Goal: Task Accomplishment & Management: Use online tool/utility

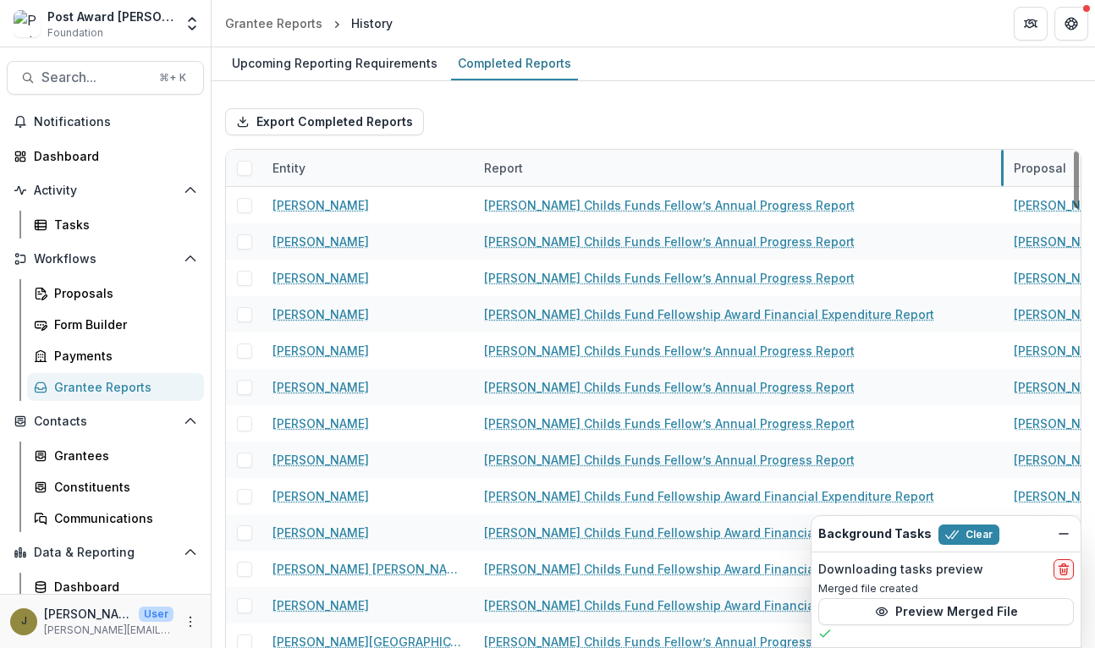
drag, startPoint x: 685, startPoint y: 160, endPoint x: 1002, endPoint y: 152, distance: 317.5
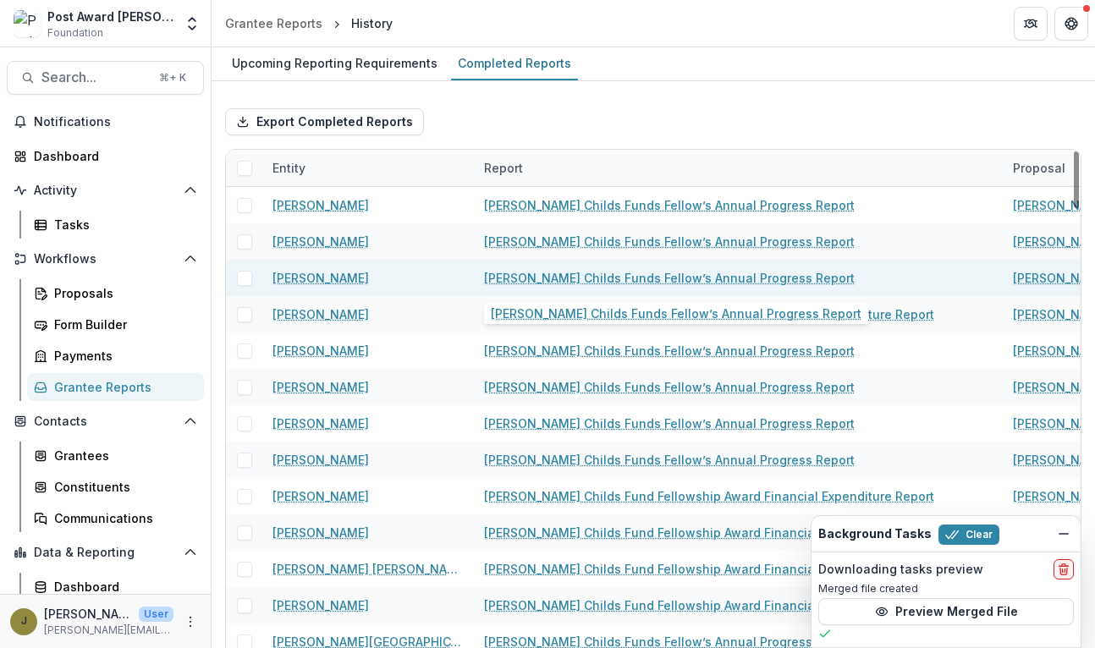
click at [643, 273] on link "[PERSON_NAME] Childs Funds Fellow’s Annual Progress Report" at bounding box center [669, 278] width 371 height 18
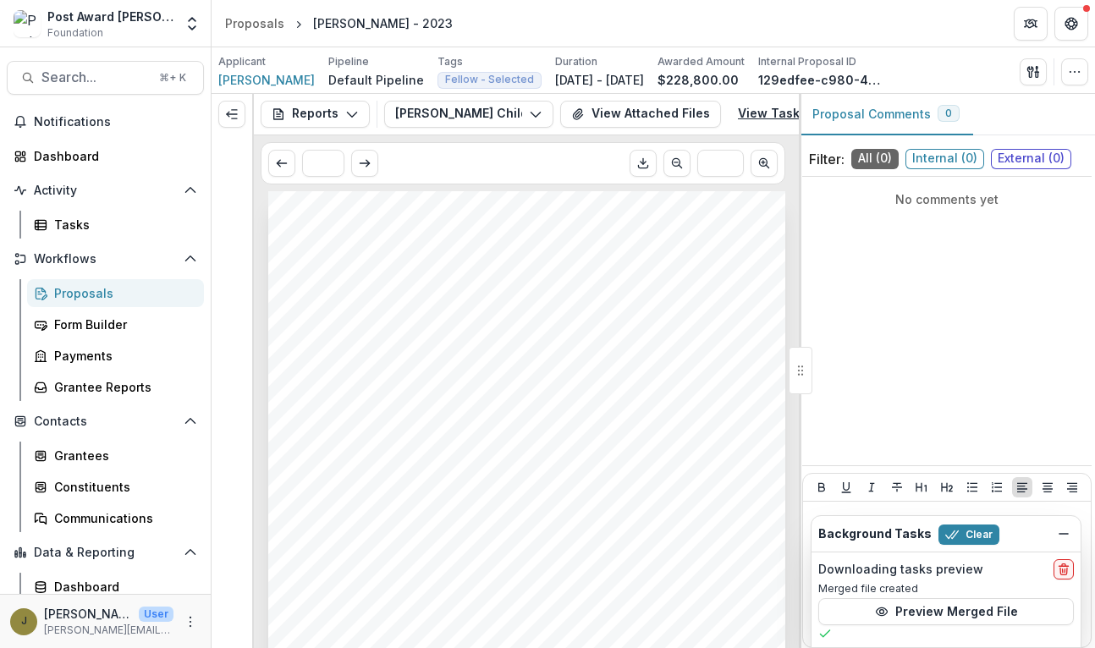
click at [759, 117] on link "View Task" at bounding box center [779, 114] width 102 height 27
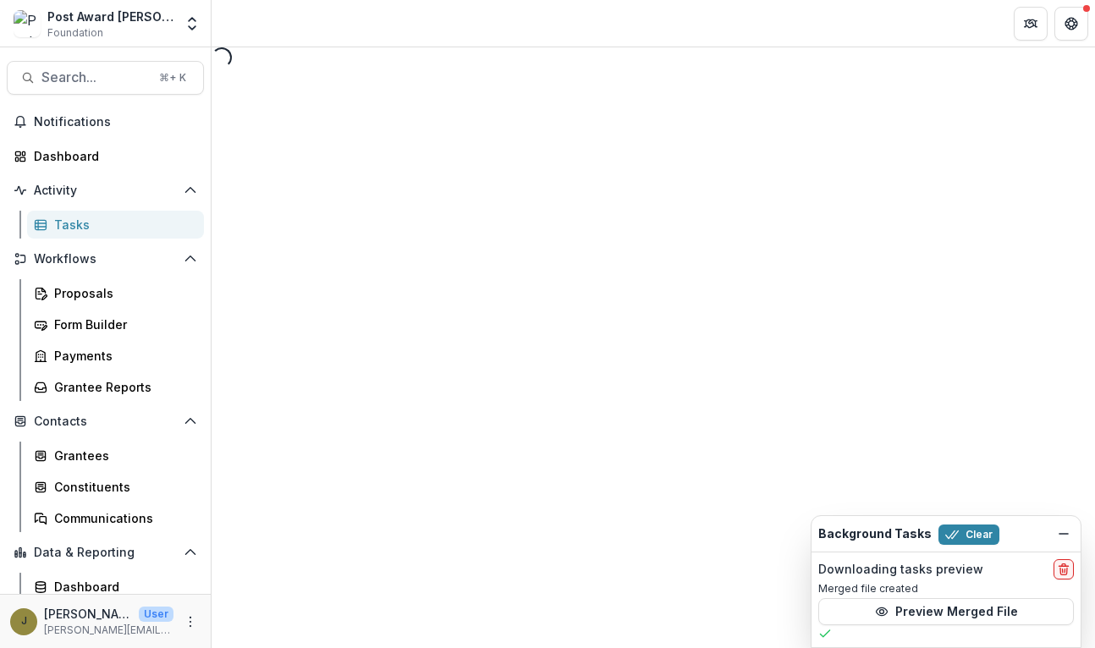
select select "********"
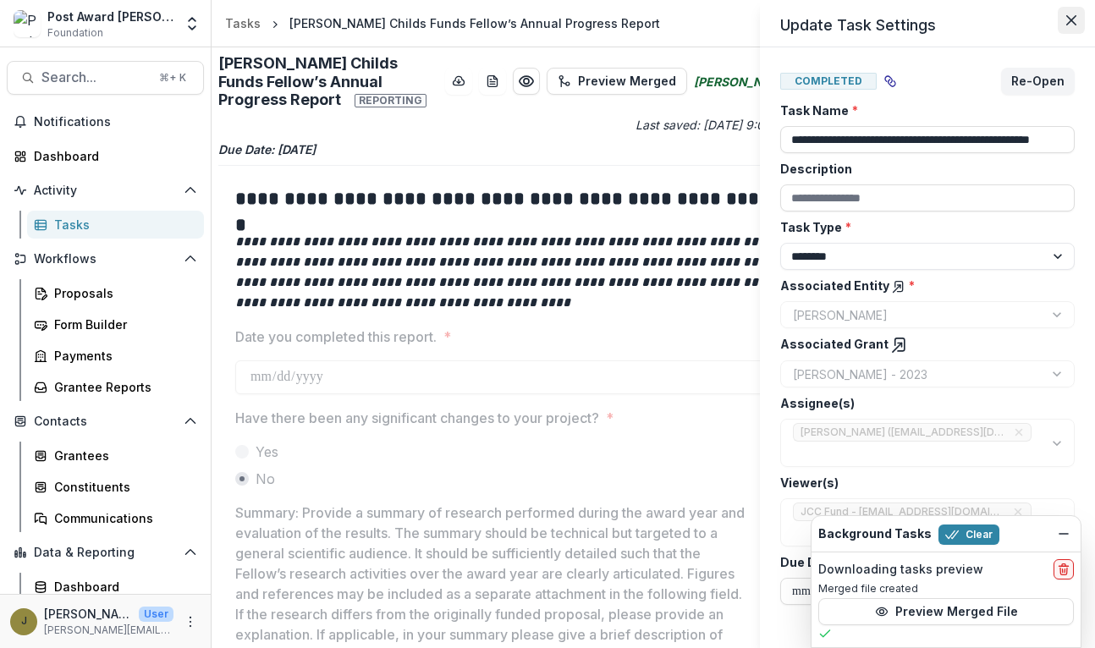
click at [1065, 25] on button "Close" at bounding box center [1071, 20] width 27 height 27
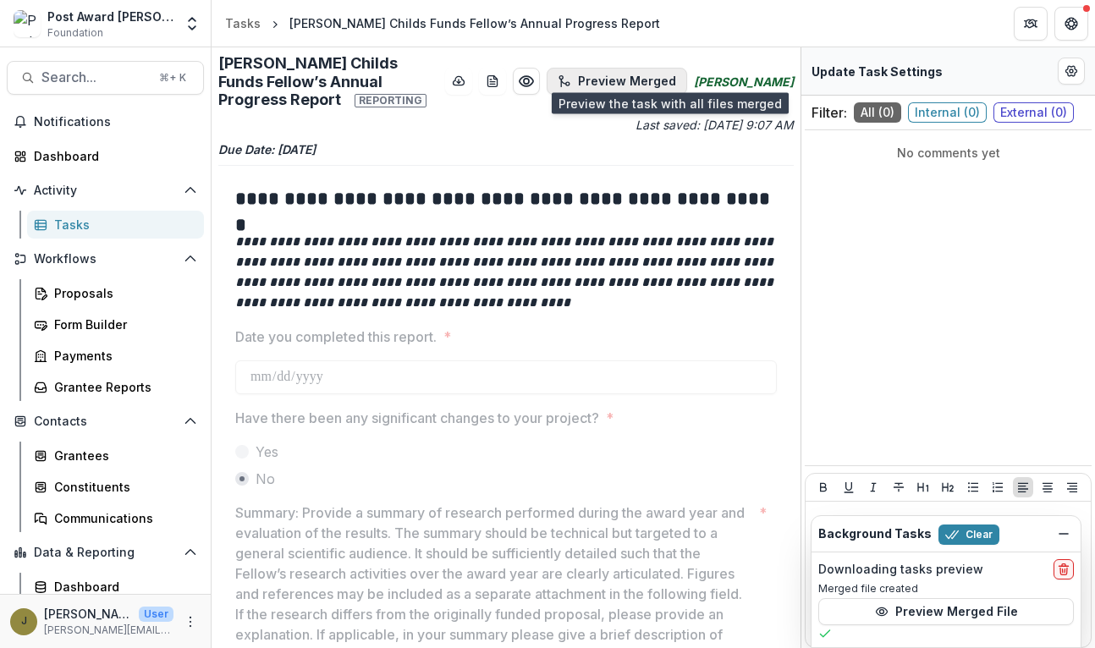
click at [687, 72] on button "Preview Merged" at bounding box center [617, 81] width 141 height 27
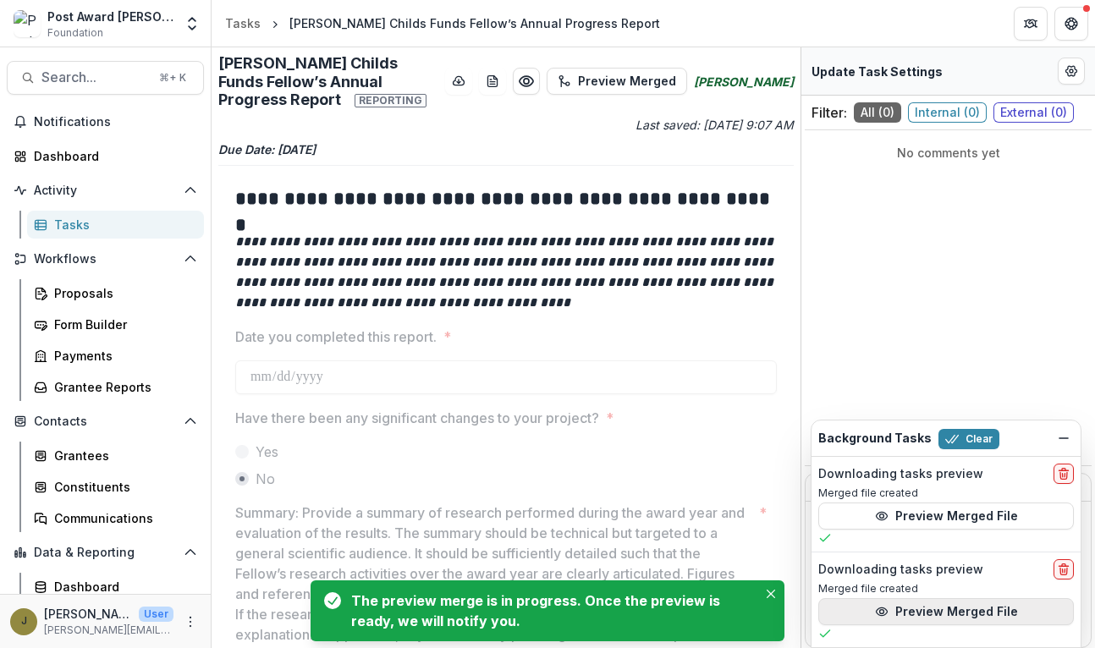
click at [908, 610] on button "Preview Merged File" at bounding box center [947, 612] width 256 height 27
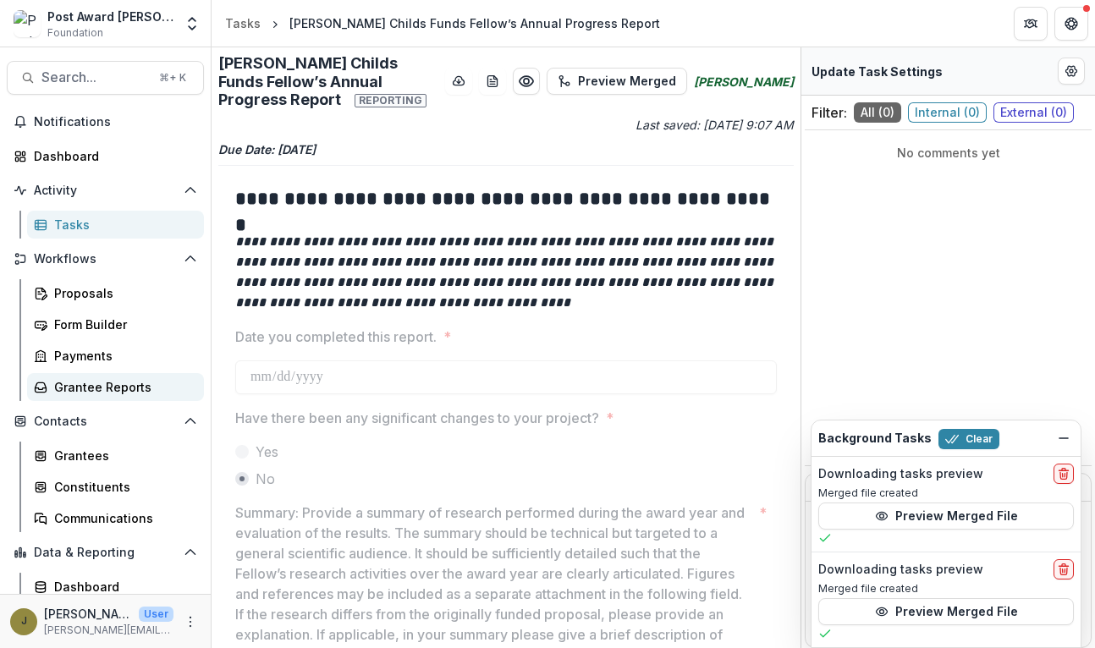
click at [77, 385] on div "Grantee Reports" at bounding box center [122, 387] width 136 height 18
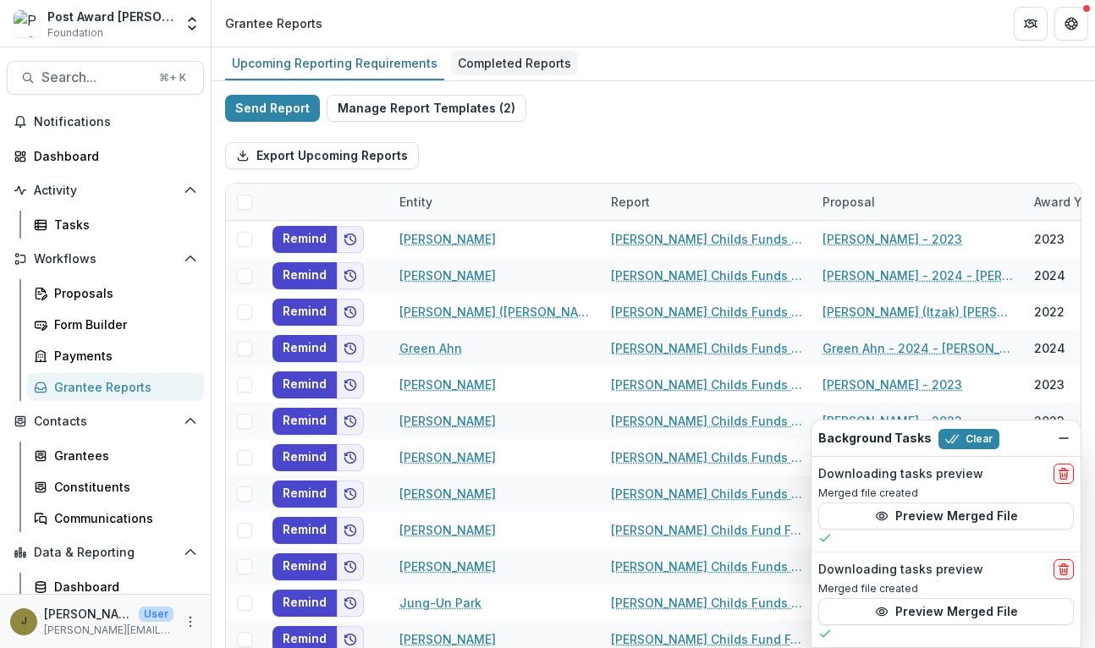
click at [475, 58] on div "Completed Reports" at bounding box center [514, 63] width 127 height 25
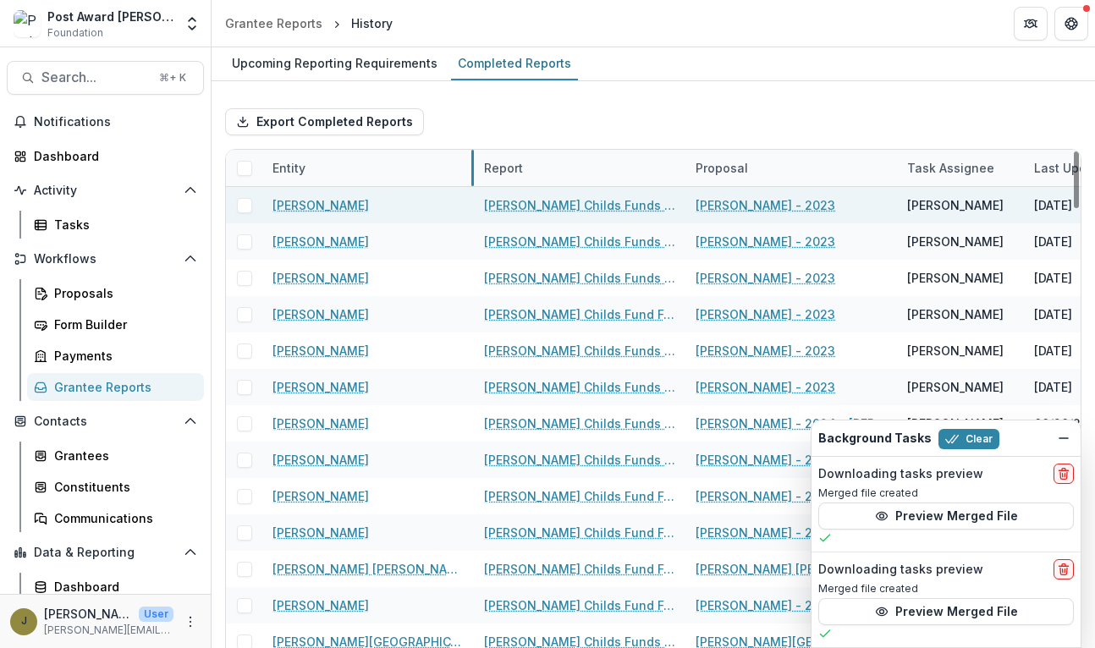
drag, startPoint x: 472, startPoint y: 164, endPoint x: 378, endPoint y: 189, distance: 96.3
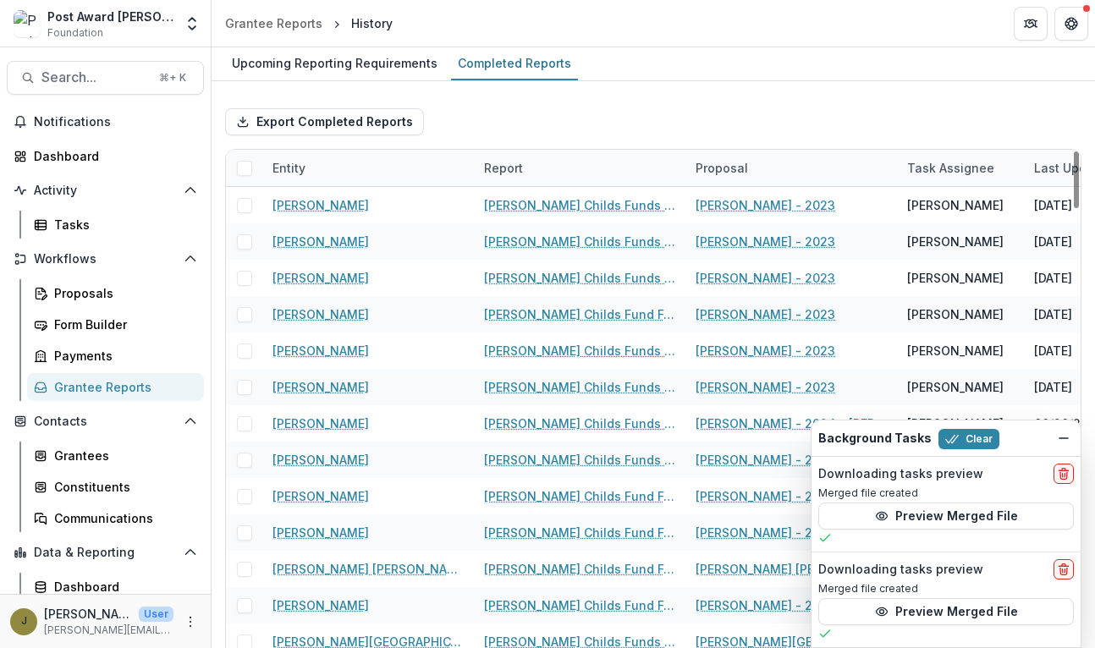
drag, startPoint x: 682, startPoint y: 162, endPoint x: 852, endPoint y: 162, distance: 170.2
click at [852, 162] on div "Entity Report Proposal Task Assignee Last Updated Report Submitted Date" at bounding box center [837, 168] width 1222 height 36
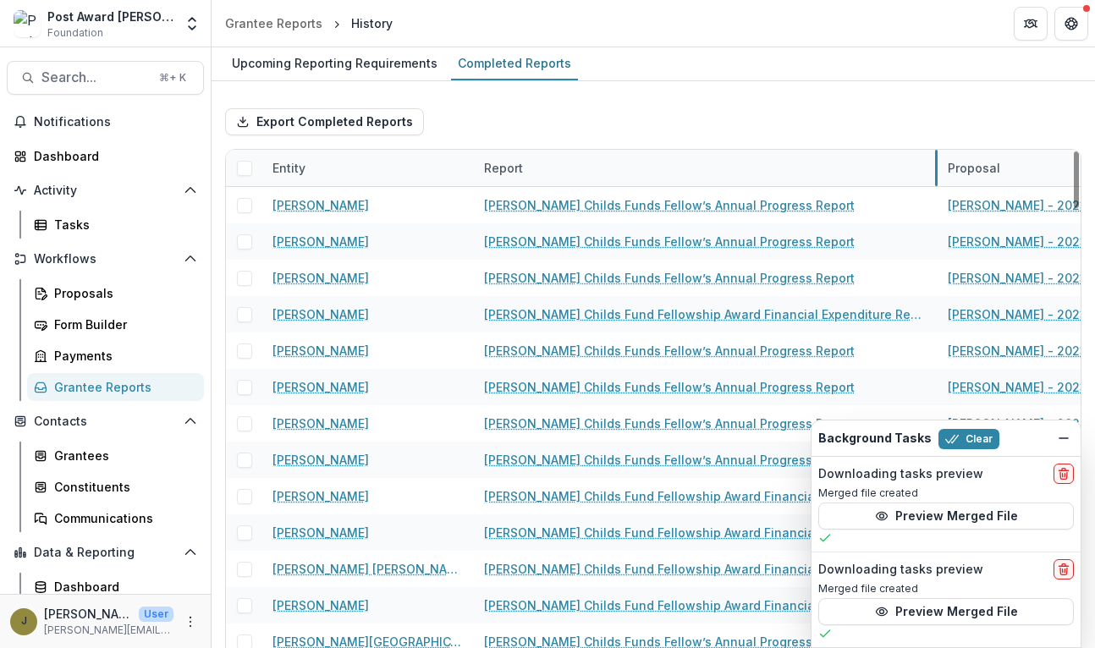
drag, startPoint x: 685, startPoint y: 168, endPoint x: 935, endPoint y: 179, distance: 250.8
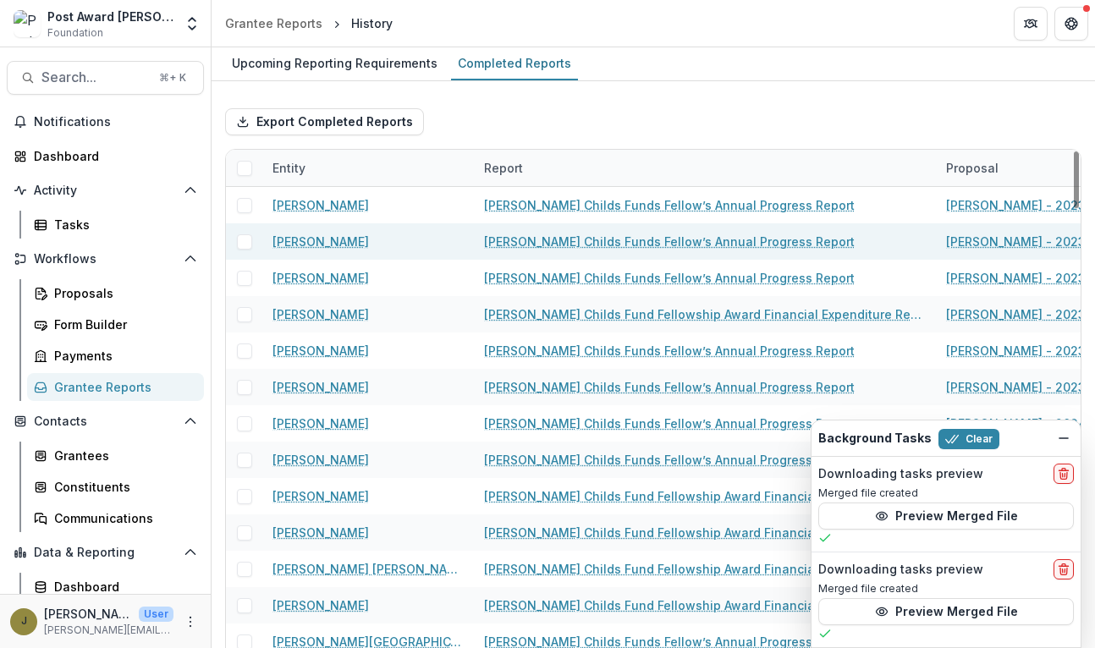
click at [610, 234] on link "[PERSON_NAME] Childs Funds Fellow’s Annual Progress Report" at bounding box center [669, 242] width 371 height 18
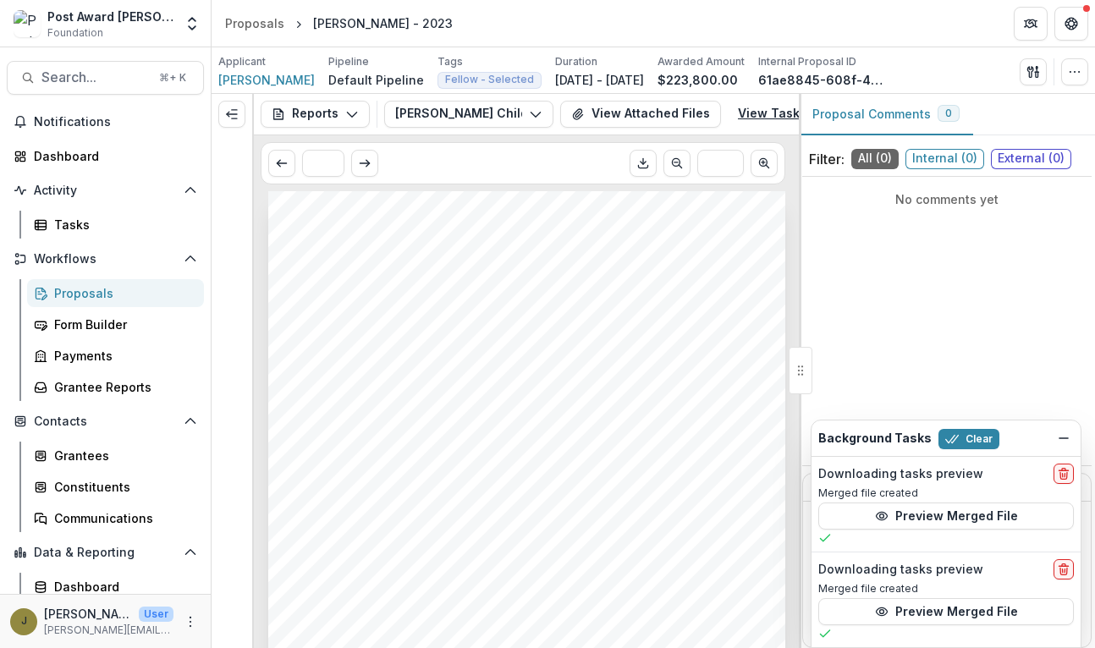
click at [748, 113] on link "View Task" at bounding box center [779, 114] width 102 height 27
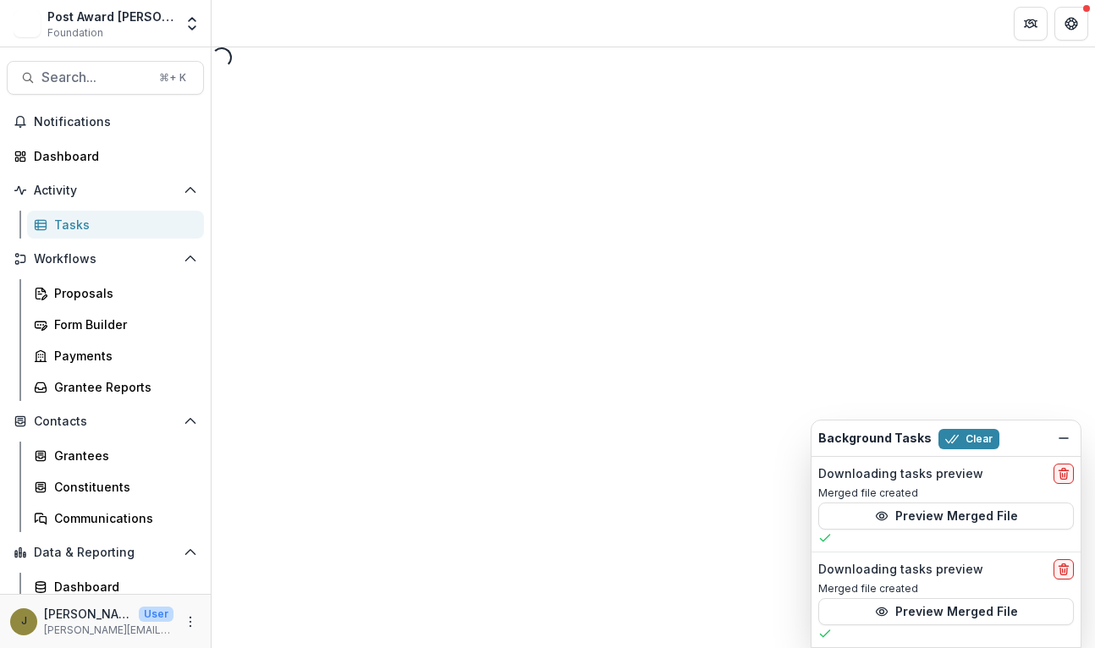
select select "********"
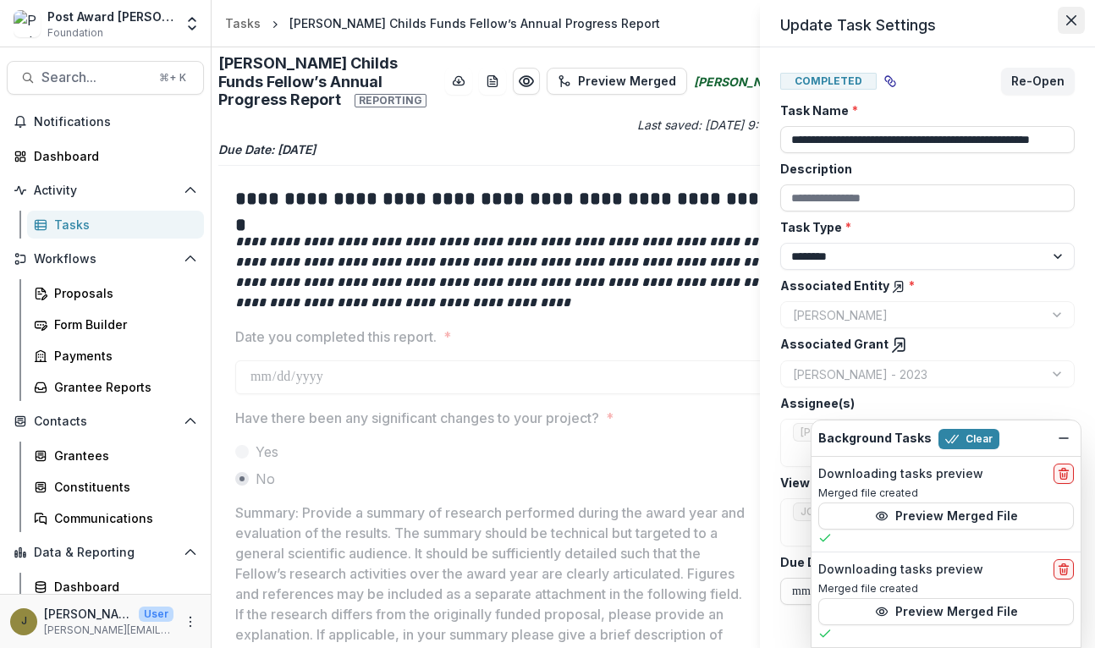
click at [1073, 16] on icon "Close" at bounding box center [1072, 20] width 10 height 10
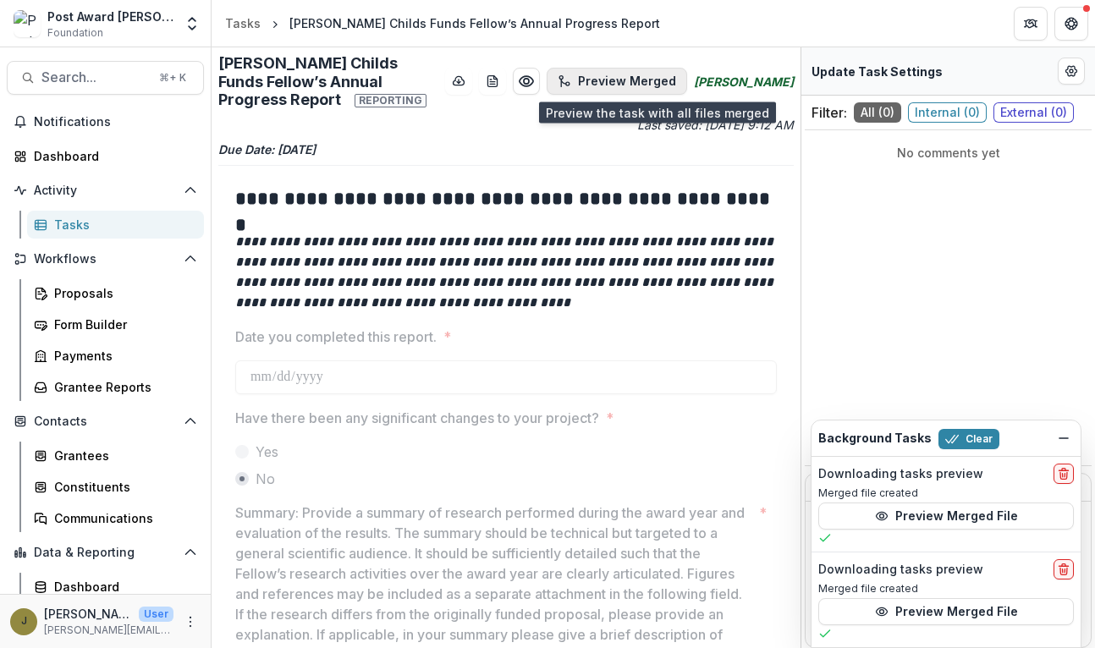
click at [639, 74] on button "Preview Merged" at bounding box center [617, 81] width 141 height 27
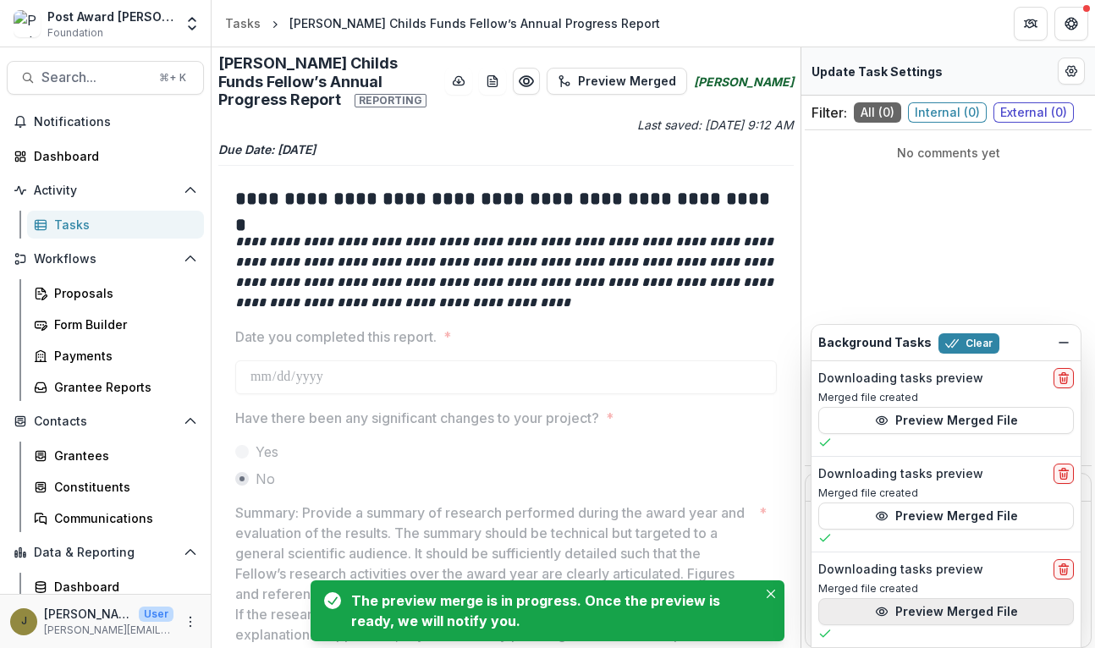
click at [899, 615] on button "Preview Merged File" at bounding box center [947, 612] width 256 height 27
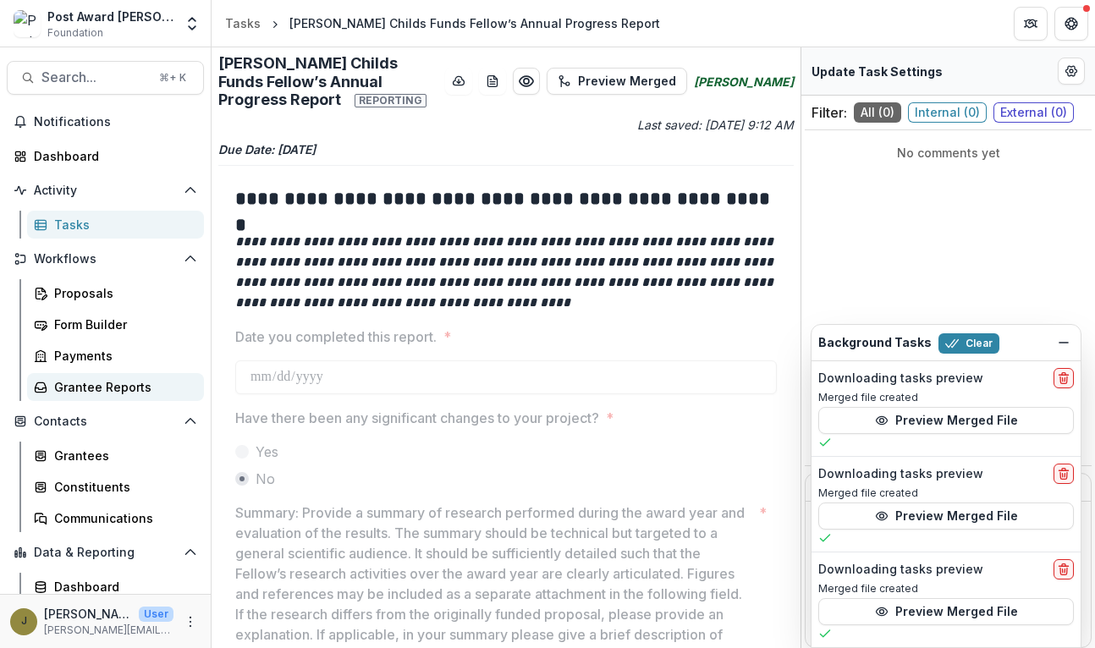
click at [91, 383] on div "Grantee Reports" at bounding box center [122, 387] width 136 height 18
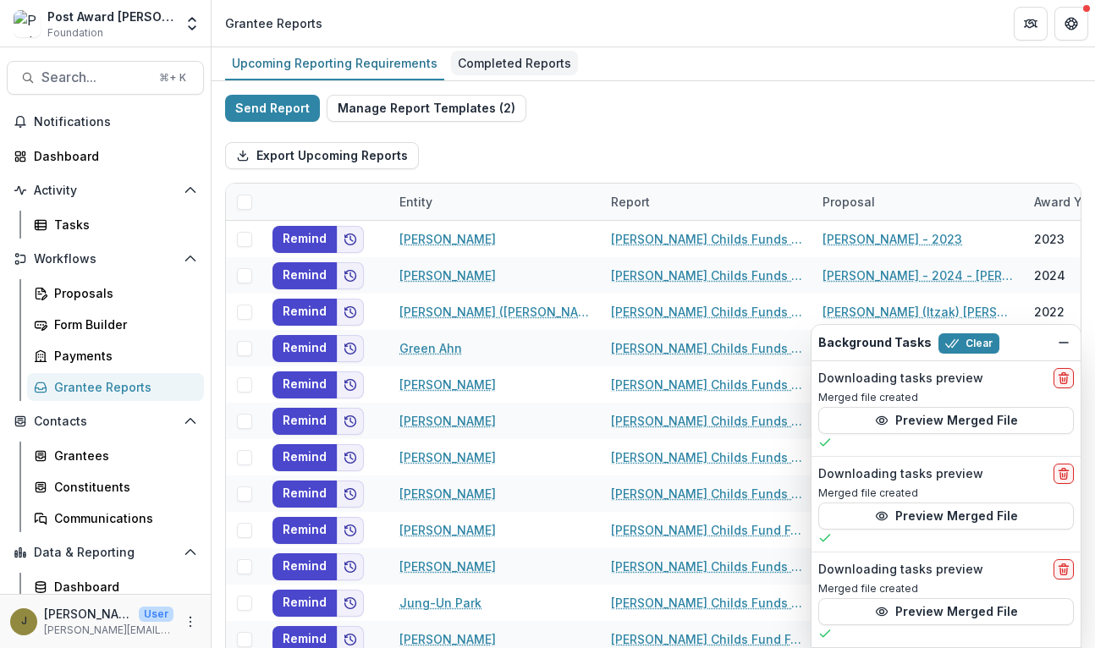
click at [517, 65] on div "Completed Reports" at bounding box center [514, 63] width 127 height 25
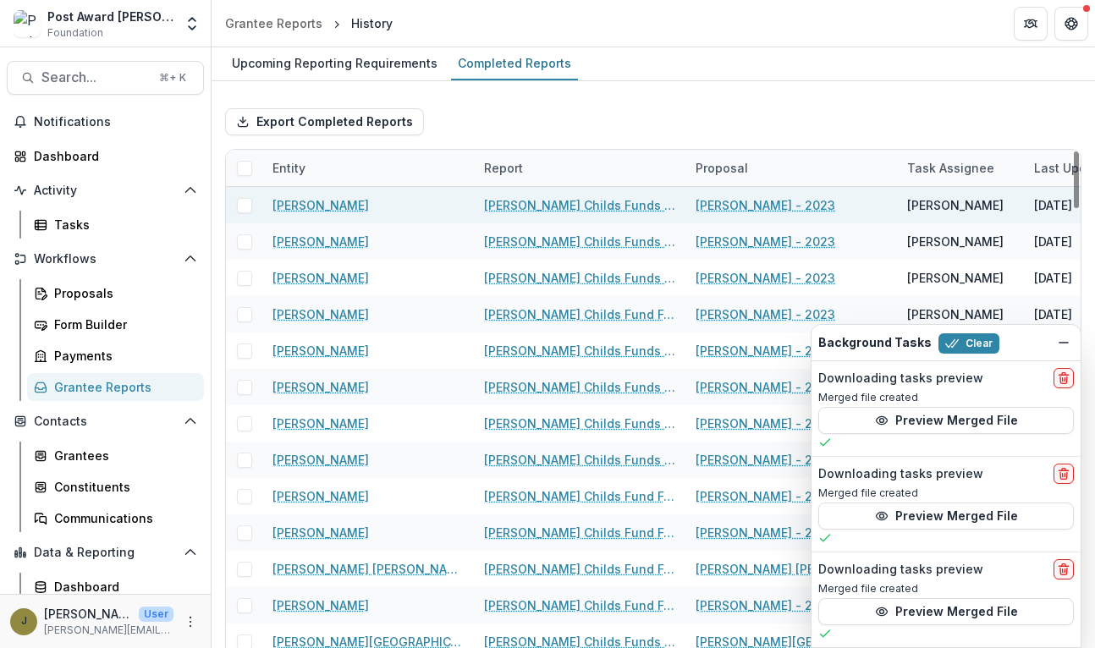
click at [559, 201] on link "[PERSON_NAME] Childs Funds Fellow’s Annual Progress Report" at bounding box center [579, 205] width 191 height 18
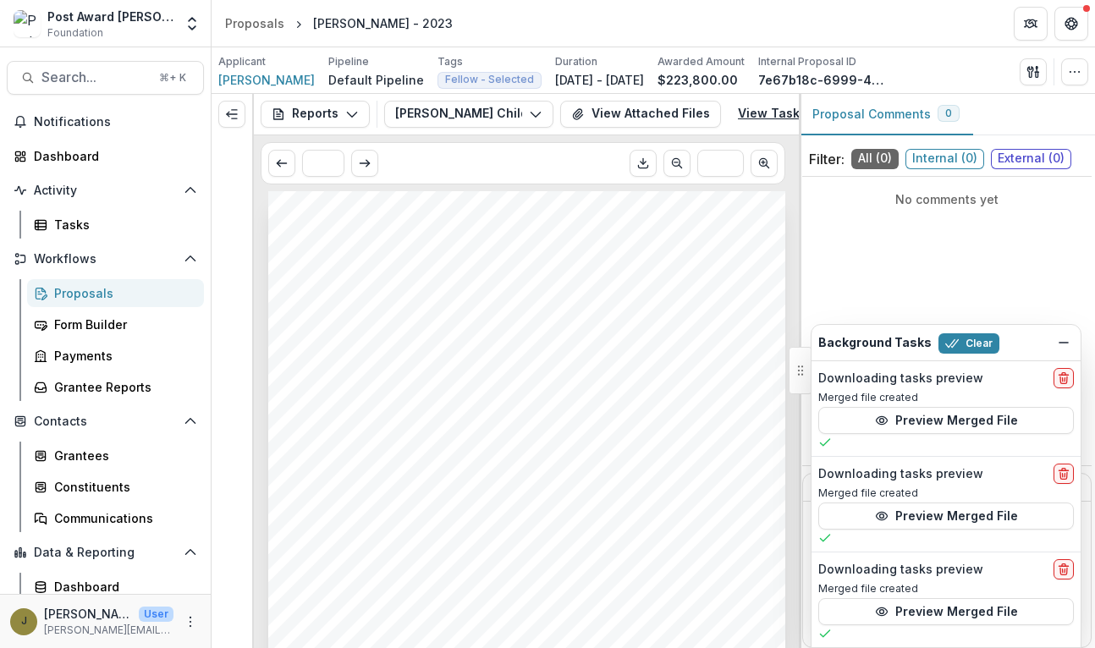
click at [771, 105] on link "View Task" at bounding box center [779, 114] width 102 height 27
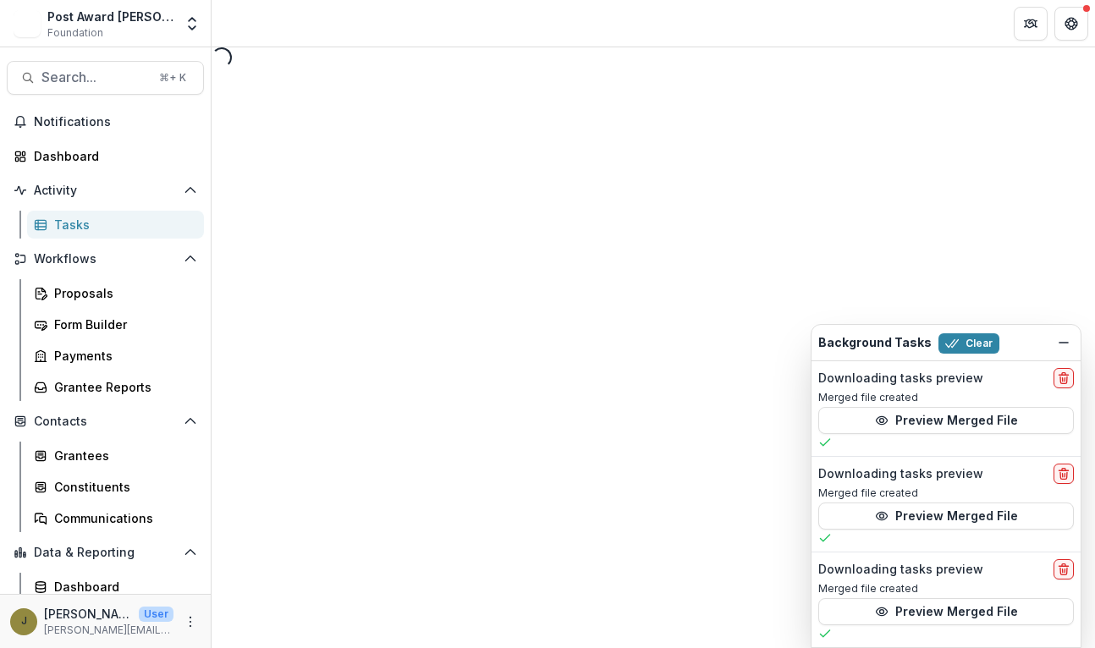
select select "********"
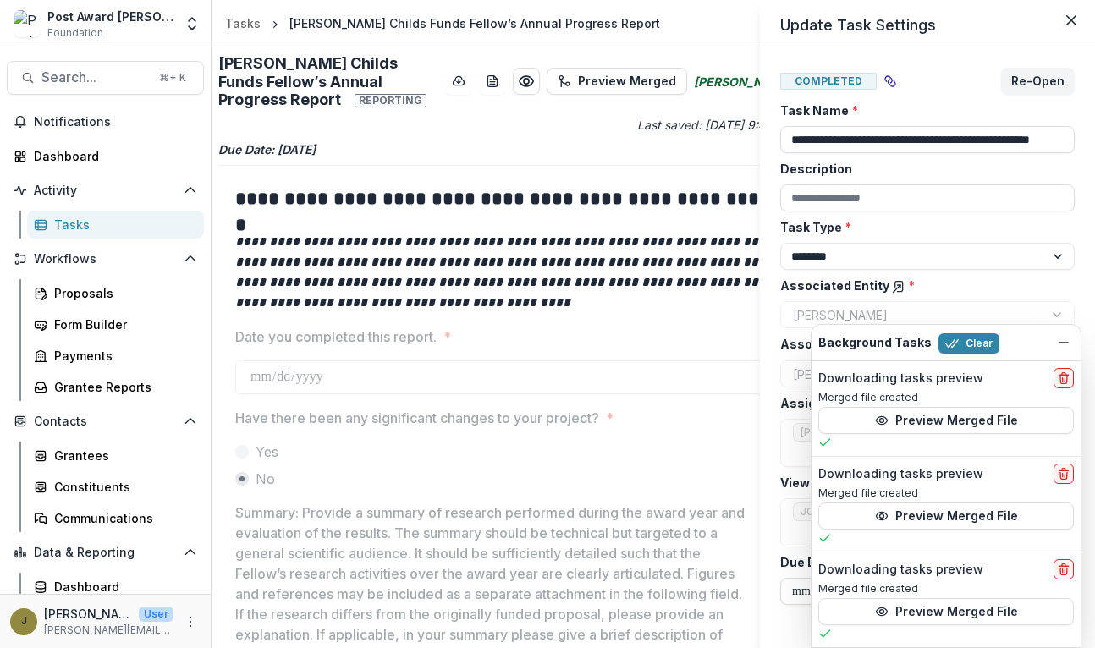
click at [667, 75] on div "**********" at bounding box center [547, 324] width 1095 height 648
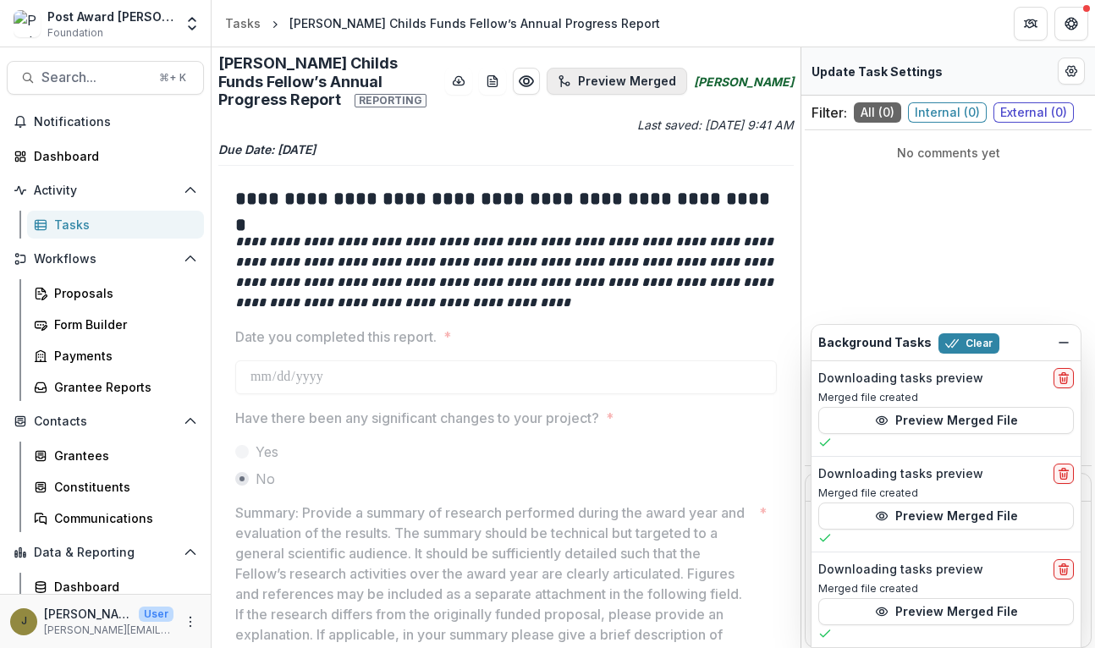
click at [687, 70] on button "Preview Merged" at bounding box center [617, 81] width 141 height 27
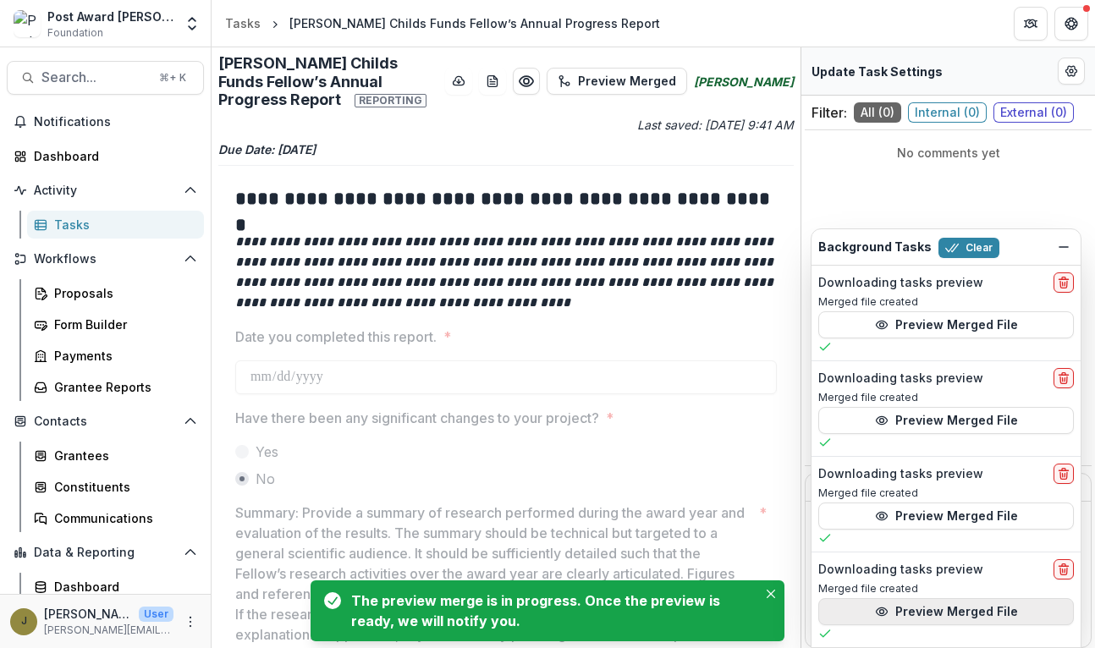
click at [888, 610] on icon "button" at bounding box center [882, 612] width 14 height 14
